Goal: Transaction & Acquisition: Purchase product/service

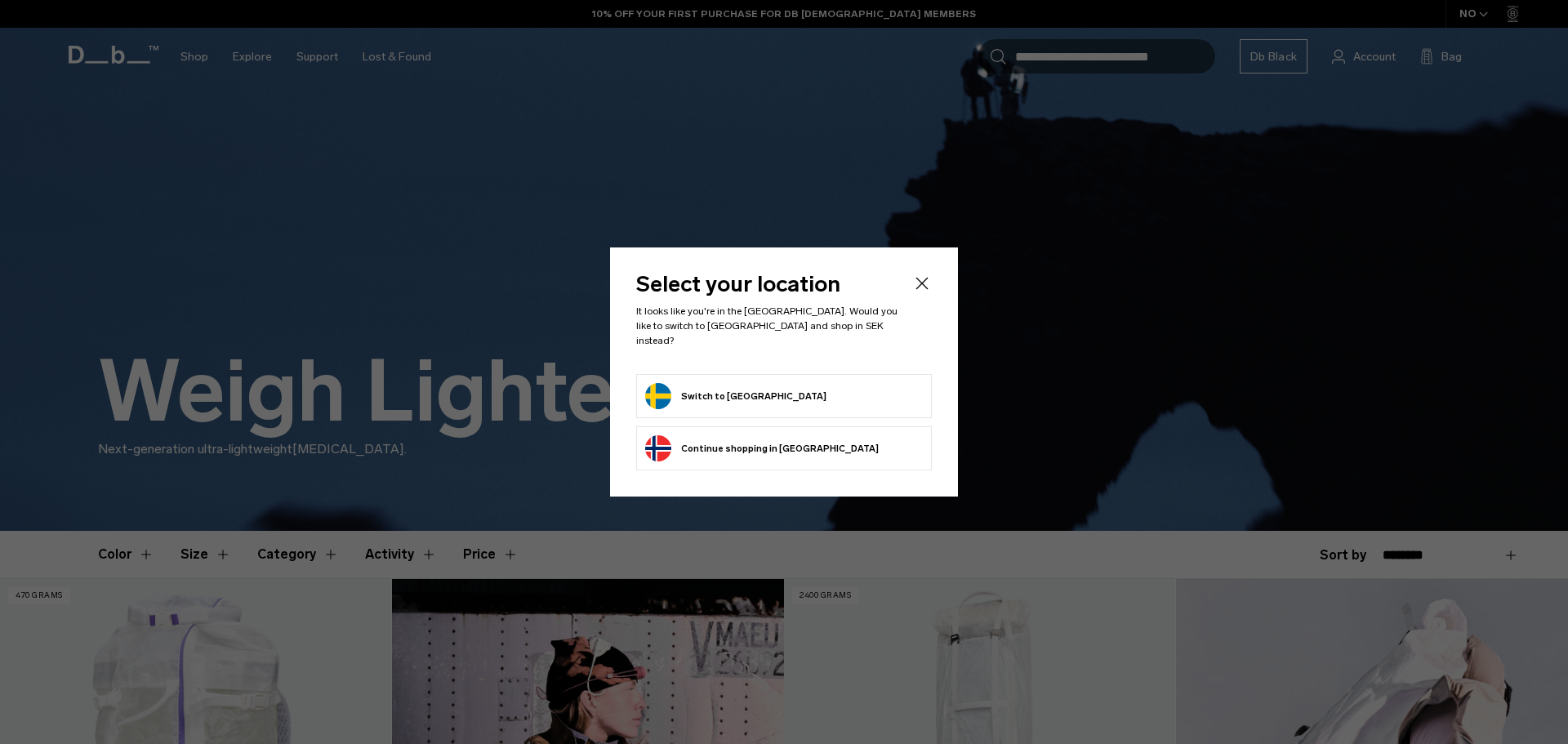
click at [742, 386] on button "Switch to Sweden" at bounding box center [736, 396] width 181 height 26
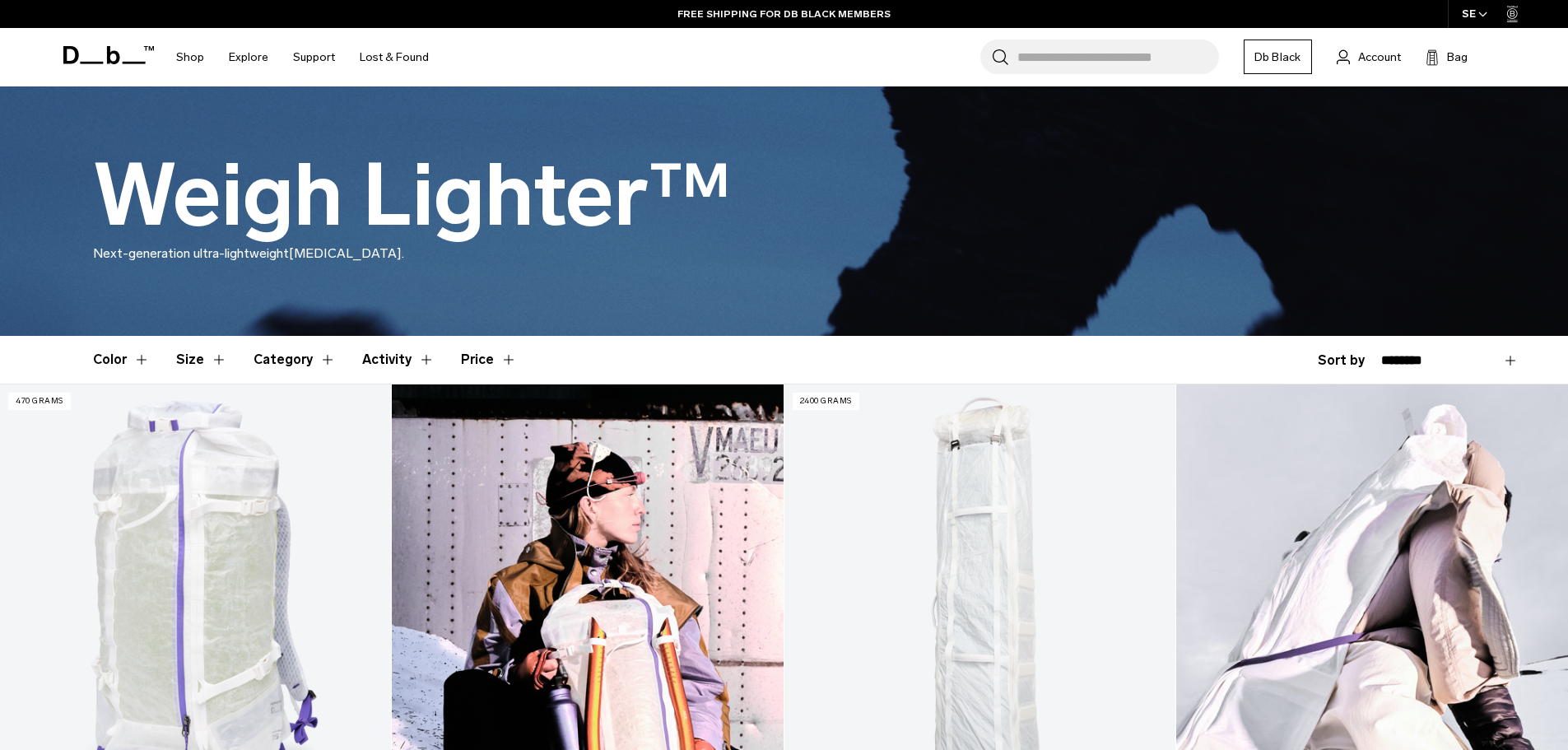
scroll to position [165, 0]
